Goal: Task Accomplishment & Management: Complete application form

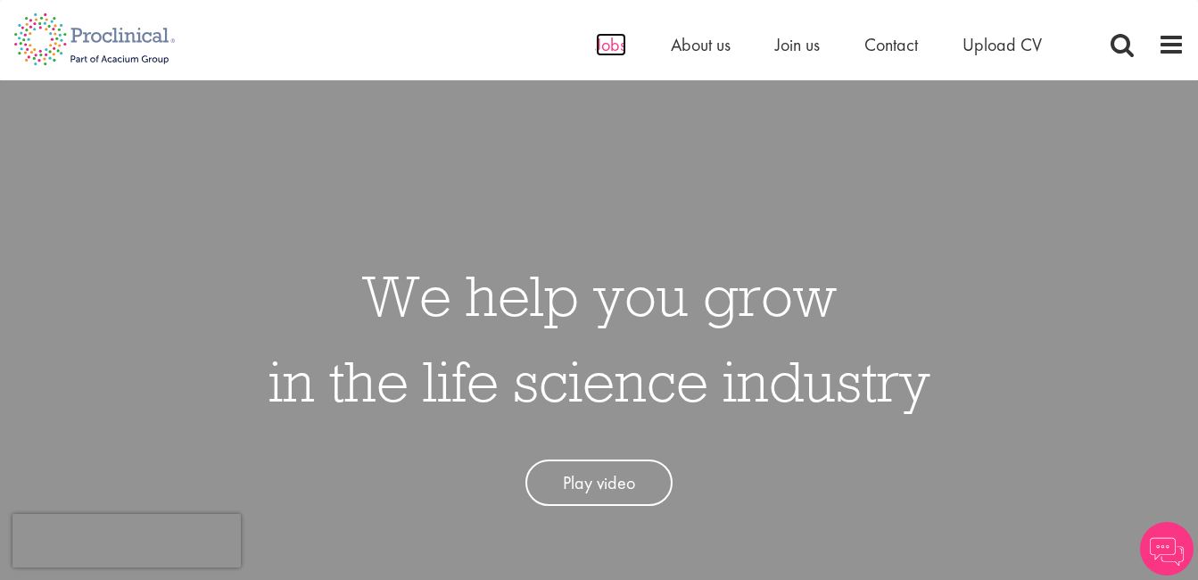
click at [605, 42] on span "Jobs" at bounding box center [611, 44] width 30 height 23
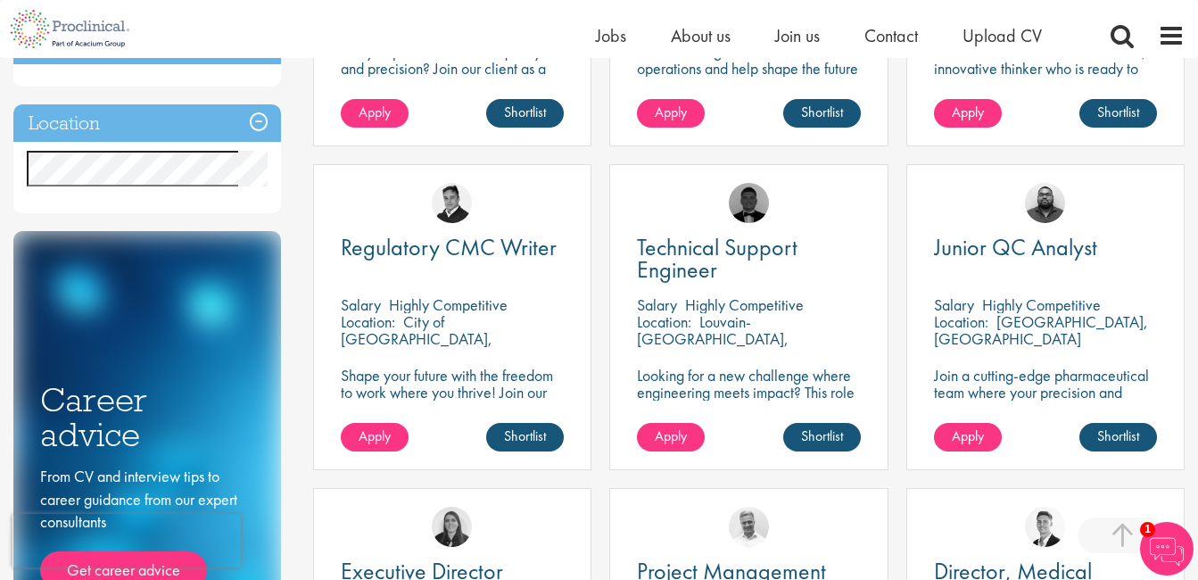
scroll to position [564, 0]
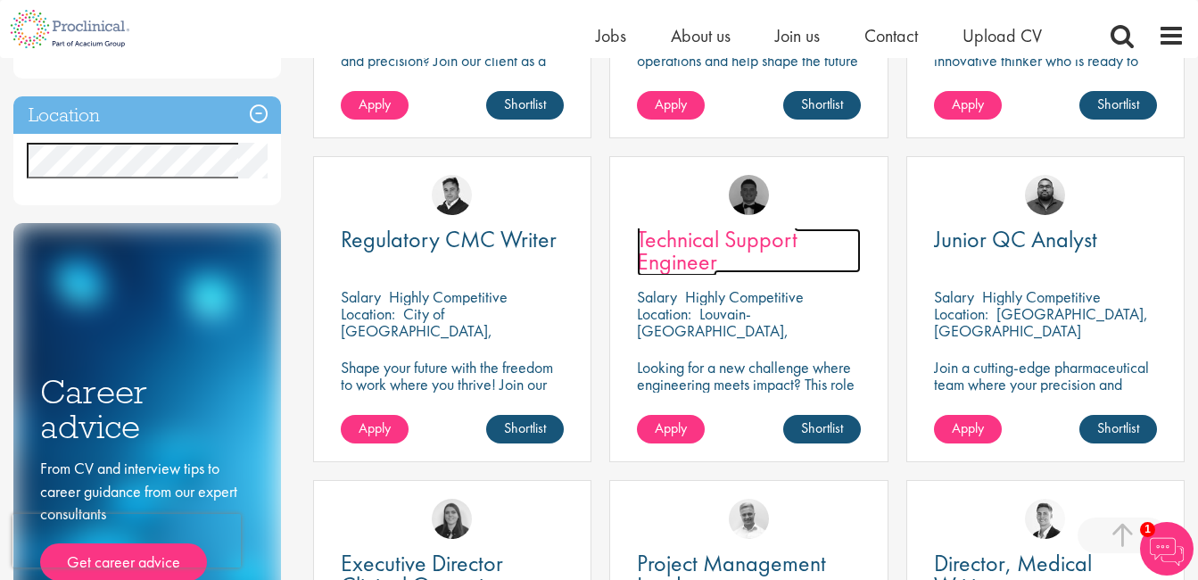
click at [670, 250] on span "Technical Support Engineer" at bounding box center [717, 250] width 161 height 53
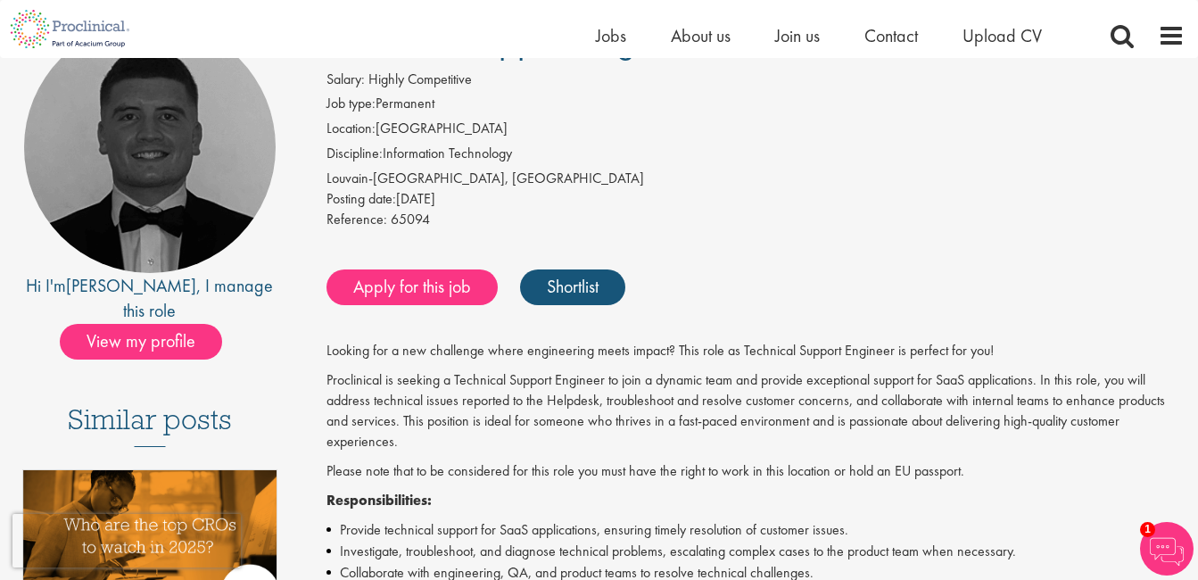
scroll to position [143, 0]
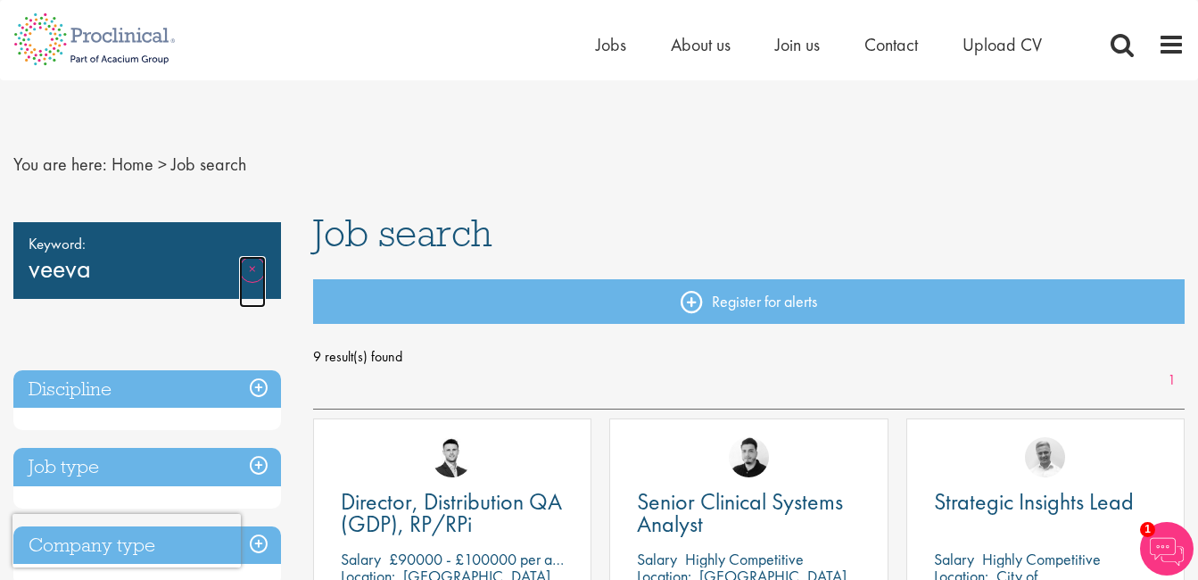
click at [248, 271] on link "Remove" at bounding box center [252, 282] width 27 height 52
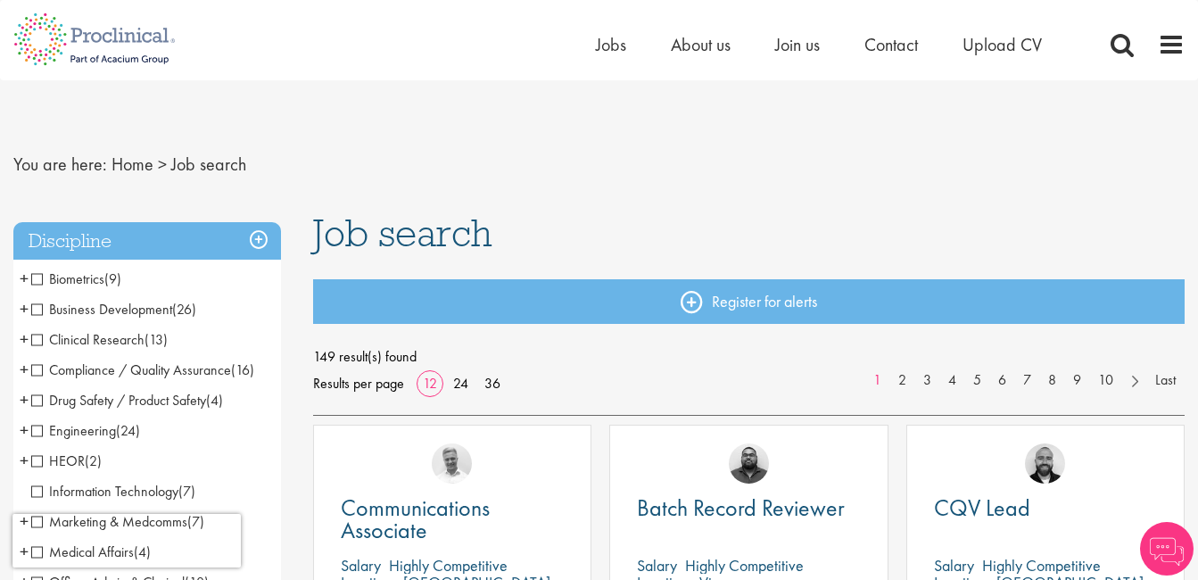
click at [42, 370] on span "Compliance / Quality Assurance" at bounding box center [131, 369] width 200 height 19
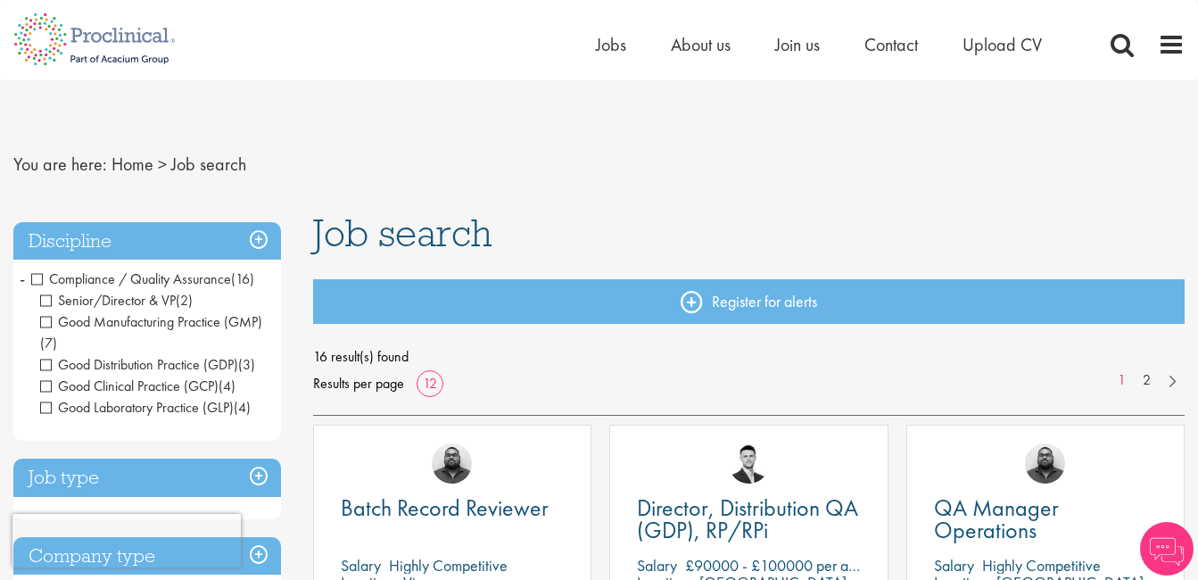
click at [46, 301] on span "Senior/Director & VP" at bounding box center [108, 300] width 136 height 19
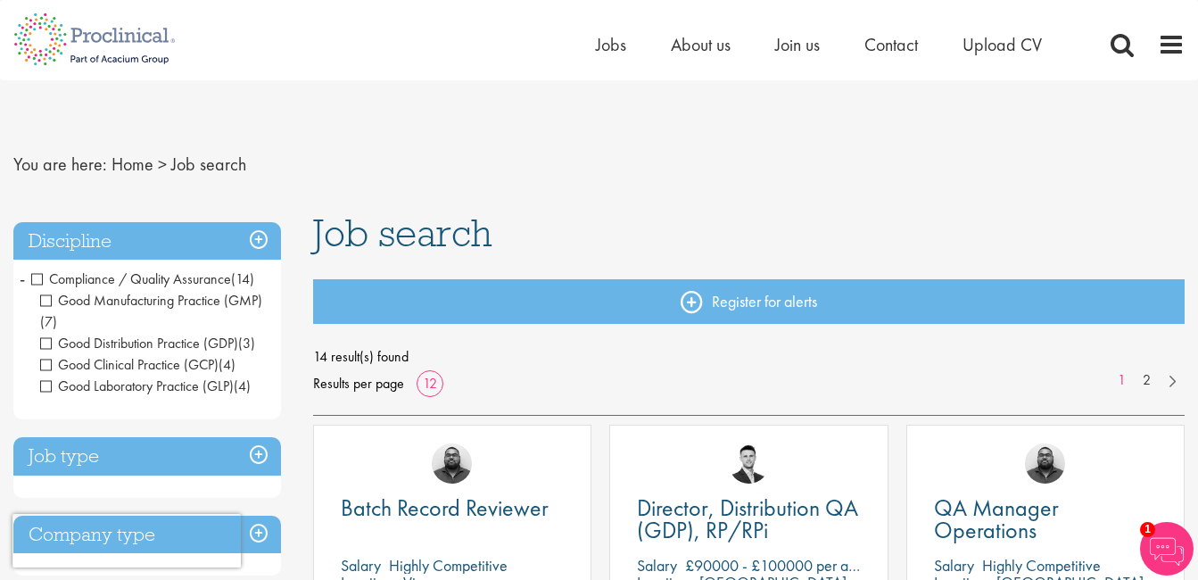
click at [258, 458] on h3 "Job type" at bounding box center [147, 456] width 268 height 38
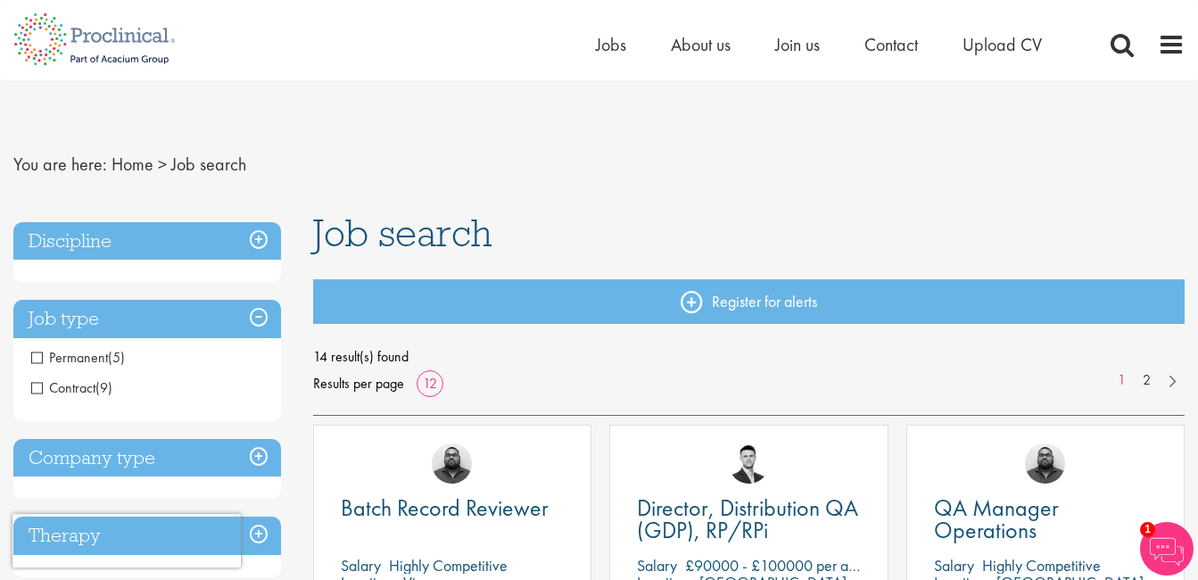
click at [39, 351] on span "Permanent" at bounding box center [69, 357] width 77 height 19
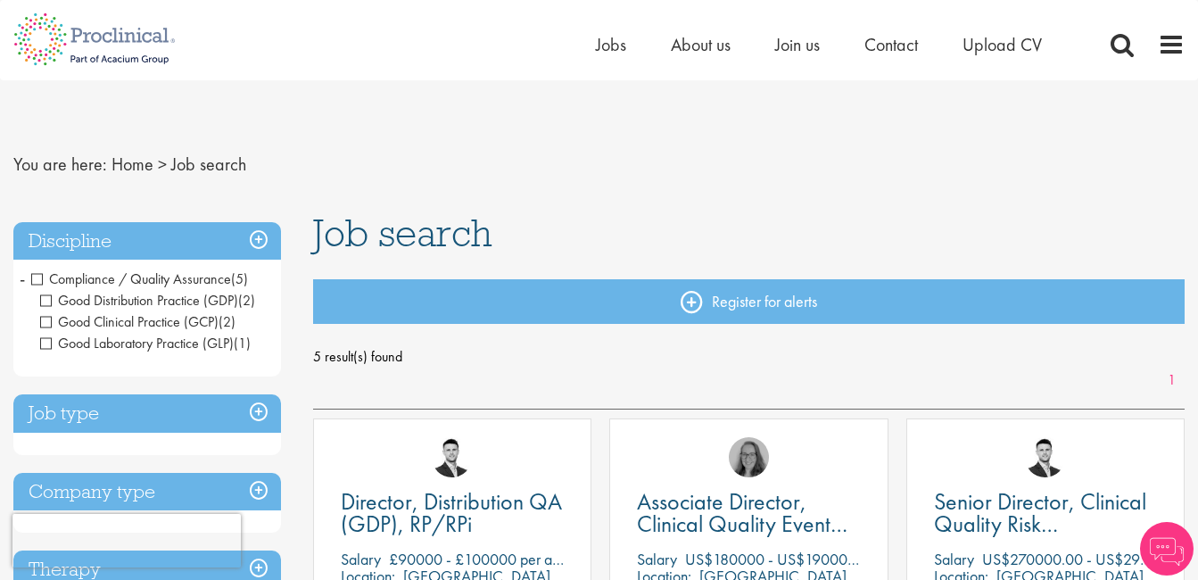
click at [268, 491] on h3 "Company type" at bounding box center [147, 492] width 268 height 38
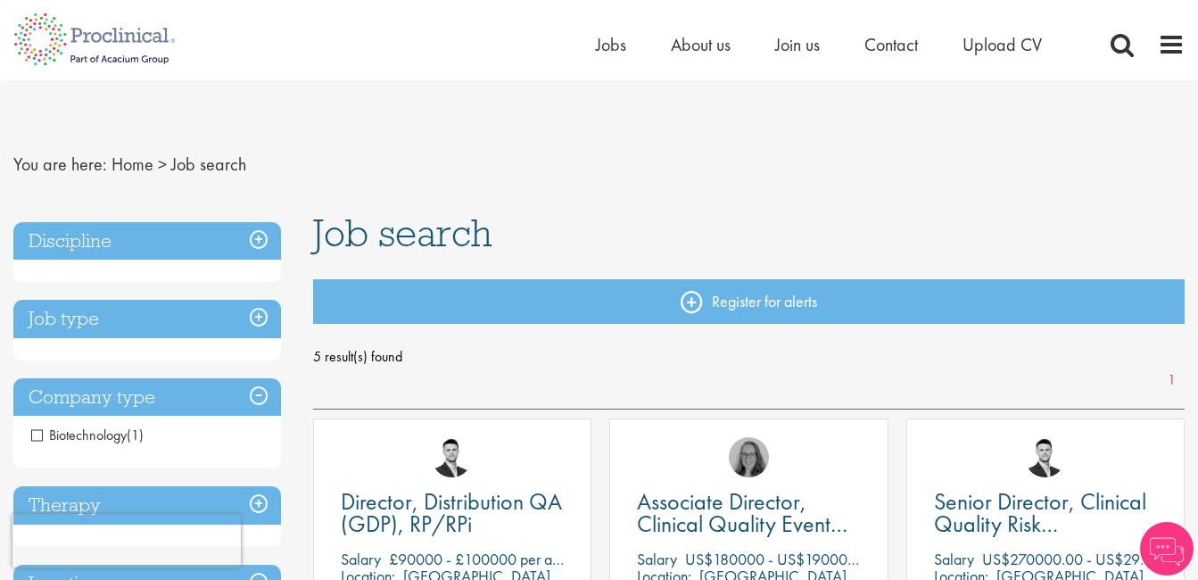
click at [263, 508] on h3 "Therapy" at bounding box center [147, 505] width 268 height 38
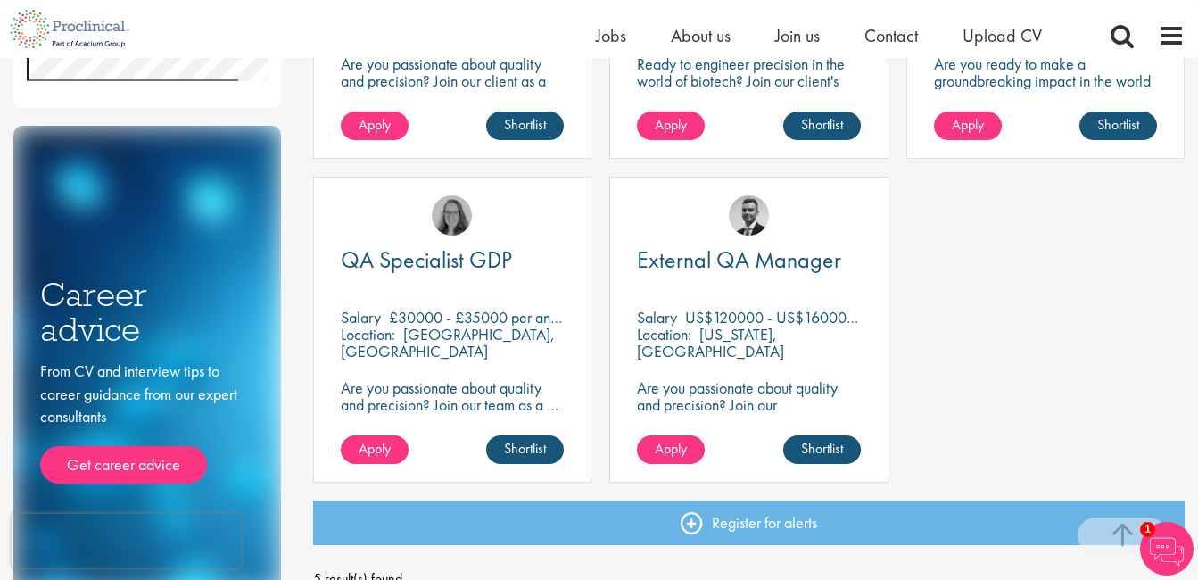
scroll to position [593, 0]
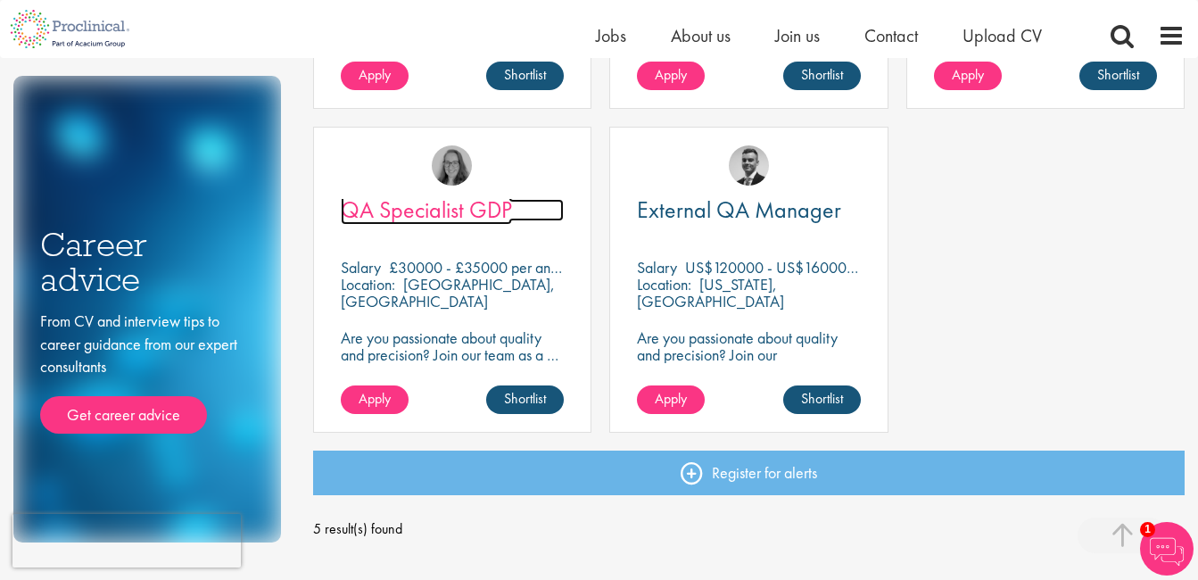
click at [427, 217] on span "QA Specialist GDP" at bounding box center [426, 210] width 171 height 30
